Goal: Communication & Community: Answer question/provide support

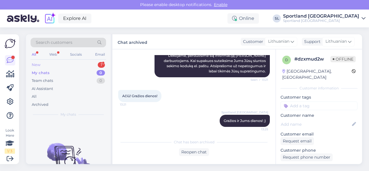
click at [76, 63] on div "New 1" at bounding box center [69, 65] width 76 height 8
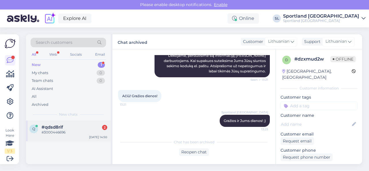
click at [65, 134] on div "#3000446696" at bounding box center [75, 132] width 66 height 5
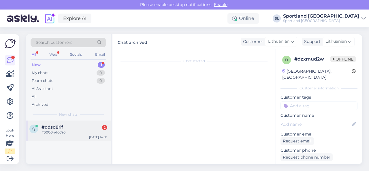
scroll to position [21, 0]
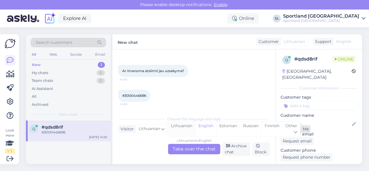
click at [179, 128] on div "Lithuanian" at bounding box center [181, 129] width 27 height 15
click at [186, 148] on div "Lithuanian to Lithuanian Take over the chat" at bounding box center [194, 149] width 52 height 10
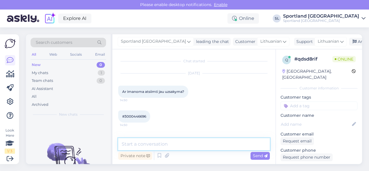
click at [183, 142] on textarea at bounding box center [194, 144] width 152 height 12
type textarea "Sveiki"
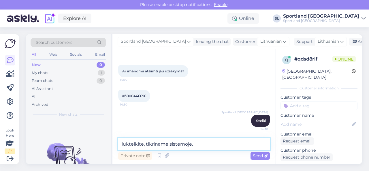
type textarea "luktelkite, tikriname sistemoje."
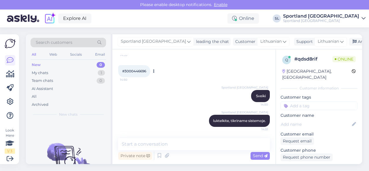
click at [139, 70] on span "#3000446696" at bounding box center [134, 71] width 24 height 4
copy div "3000446696 14:50"
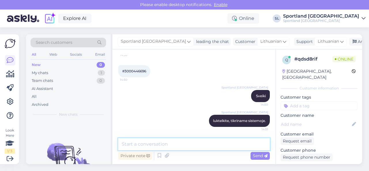
click at [159, 146] on textarea at bounding box center [194, 144] width 152 height 12
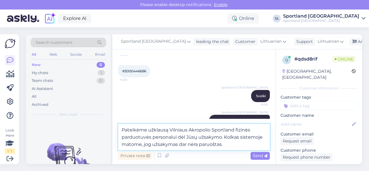
type textarea "Pateikėme užklausą Vilniaus Akropolio Sportland fizinės parduotuvės personalui …"
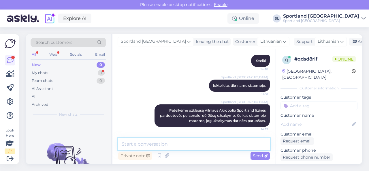
scroll to position [105, 0]
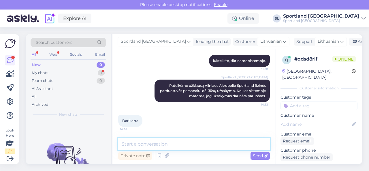
click at [156, 143] on textarea at bounding box center [194, 144] width 152 height 12
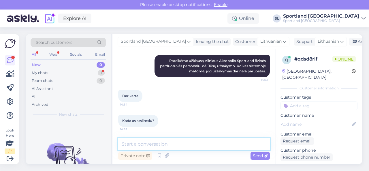
click at [202, 141] on textarea at bounding box center [194, 144] width 152 height 12
click at [202, 142] on textarea at bounding box center [194, 144] width 152 height 12
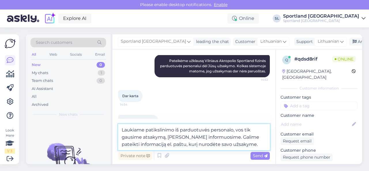
type textarea "Laukiame patikslinimo iš parduotuvės personalo, vos tik gausime atsakymą, [PERS…"
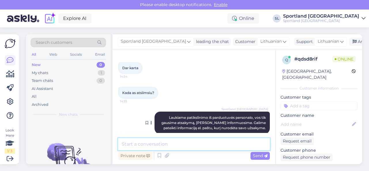
scroll to position [165, 0]
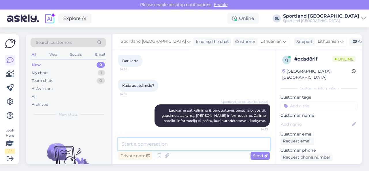
click at [186, 142] on textarea at bounding box center [194, 144] width 152 height 12
type textarea "G"
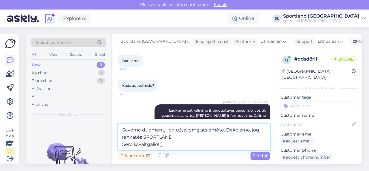
type textarea "Gavome duomenų, jog užsakymą atsiėmėte. Dėkojame, jog renkatės SPORTLAND. Gero …"
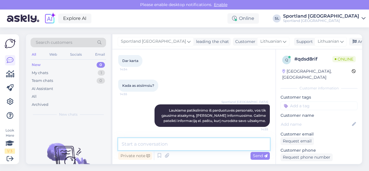
scroll to position [201, 0]
